Goal: Check status: Check status

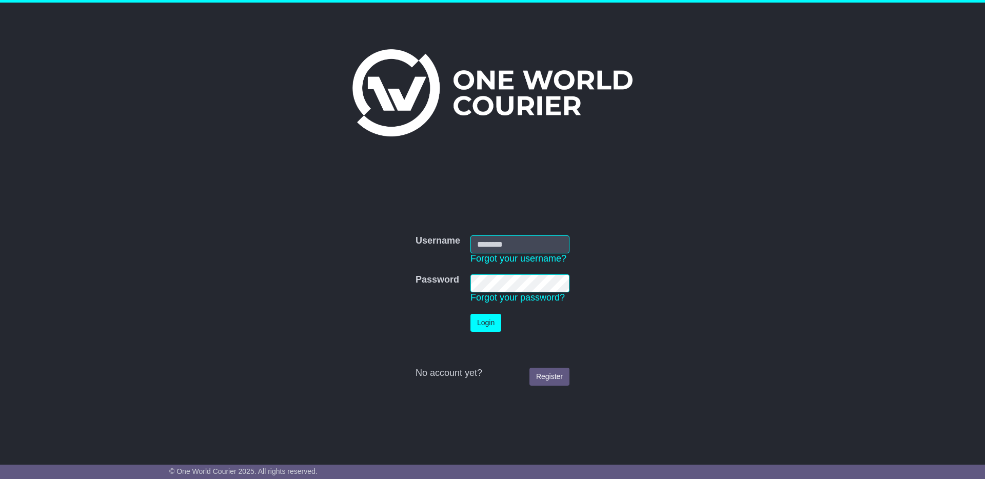
type input "**********"
click at [491, 320] on button "Login" at bounding box center [486, 323] width 31 height 18
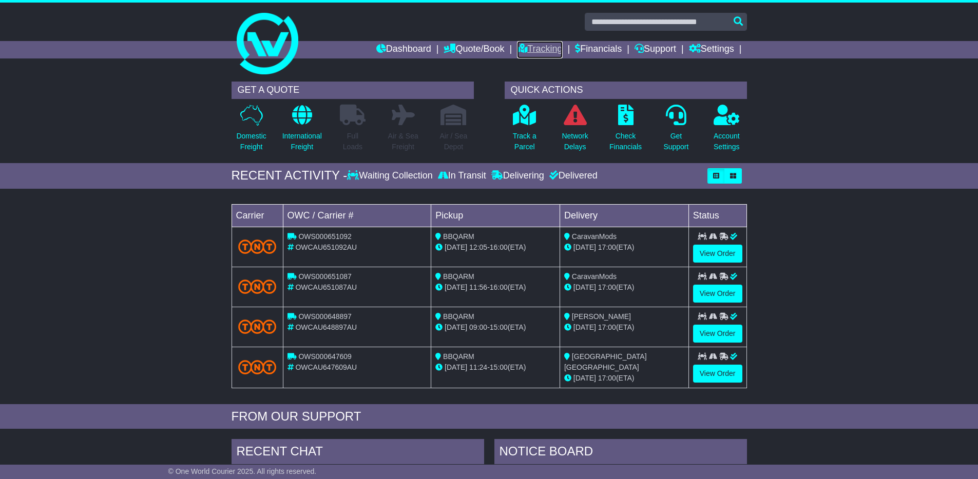
click at [540, 46] on link "Tracking" at bounding box center [539, 49] width 45 height 17
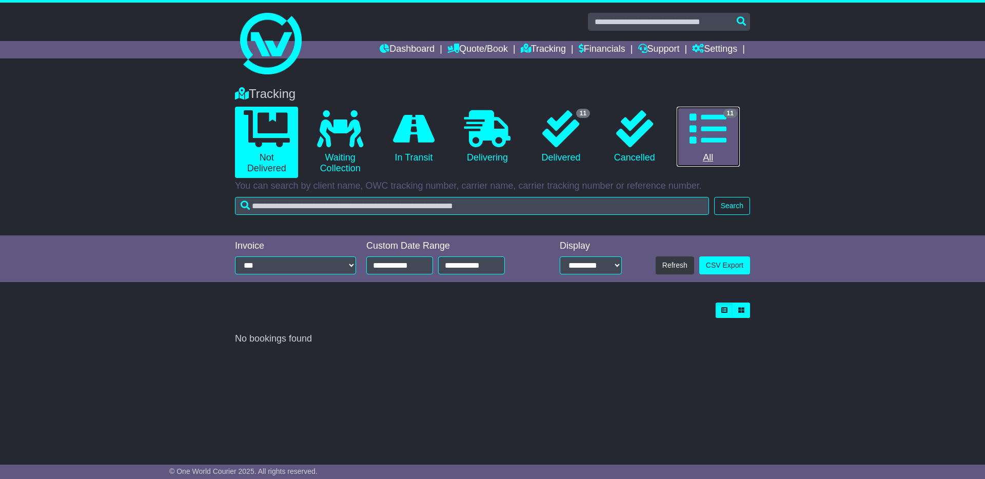
click at [710, 130] on icon at bounding box center [708, 128] width 37 height 37
